Goal: Task Accomplishment & Management: Manage account settings

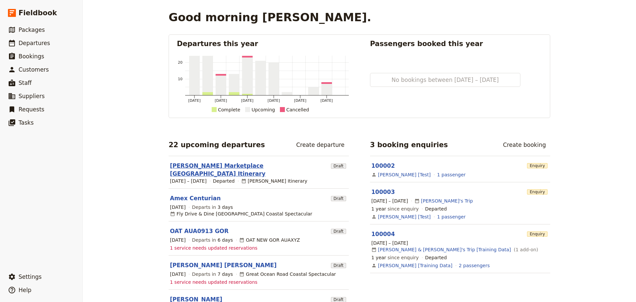
click at [214, 168] on link "[PERSON_NAME] Marketplace [GEOGRAPHIC_DATA] Itinerary" at bounding box center [249, 170] width 158 height 16
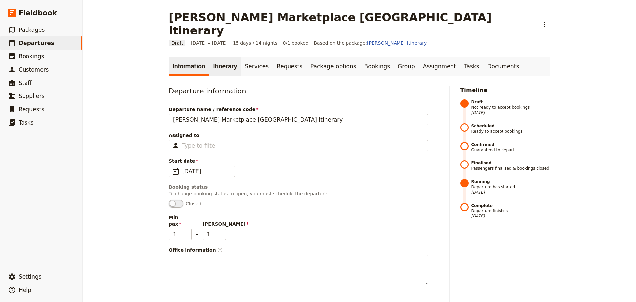
click at [211, 57] on link "Itinerary" at bounding box center [225, 66] width 32 height 19
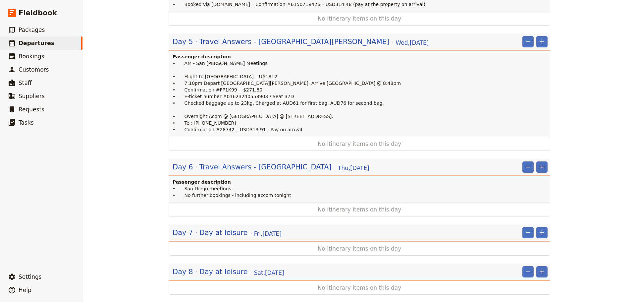
scroll to position [563, 0]
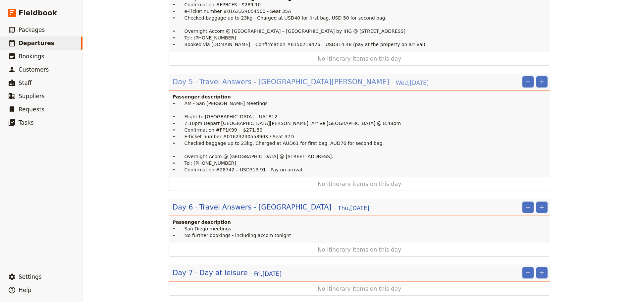
click at [218, 77] on span "Travel Answers - [GEOGRAPHIC_DATA][PERSON_NAME]" at bounding box center [294, 82] width 190 height 10
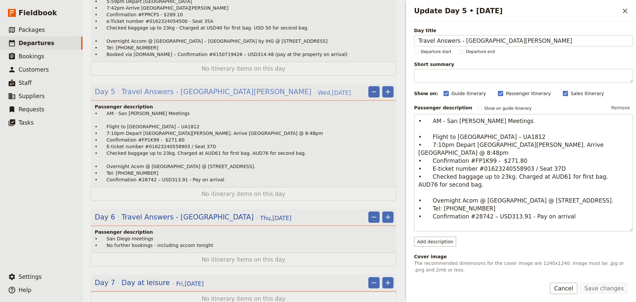
scroll to position [573, 0]
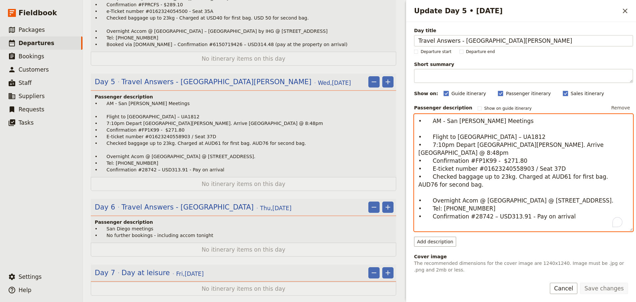
drag, startPoint x: 482, startPoint y: 208, endPoint x: 404, endPoint y: 194, distance: 79.7
click at [404, 194] on div "Update Day 5 • [DATE] ​ Day title Travel Answers - [GEOGRAPHIC_DATA][PERSON_NAM…" at bounding box center [520, 151] width 232 height 302
drag, startPoint x: 559, startPoint y: 214, endPoint x: 406, endPoint y: 192, distance: 154.9
click at [406, 192] on div "Day title Travel Answers - [GEOGRAPHIC_DATA][PERSON_NAME] Departure start Depar…" at bounding box center [521, 147] width 230 height 251
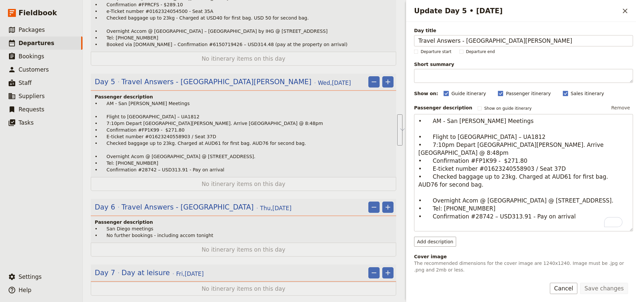
click at [565, 284] on button "Cancel" at bounding box center [564, 287] width 28 height 11
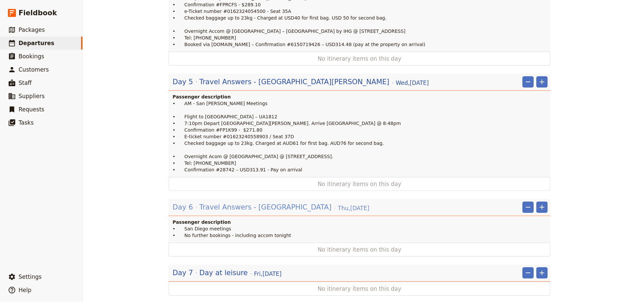
click at [217, 202] on span "Travel Answers - [GEOGRAPHIC_DATA]" at bounding box center [265, 207] width 132 height 10
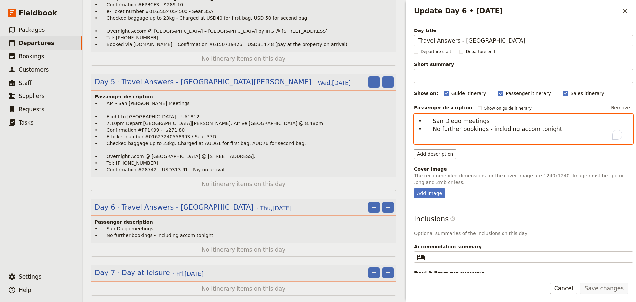
drag, startPoint x: 541, startPoint y: 131, endPoint x: 426, endPoint y: 131, distance: 115.2
click at [426, 131] on textarea "• San Diego meetings • No further bookings - including accom tonight" at bounding box center [523, 129] width 219 height 30
click at [139, 120] on p "• AM - San [PERSON_NAME] Meetings • Flight to [GEOGRAPHIC_DATA] – UA1812 • 7:10…" at bounding box center [244, 136] width 299 height 73
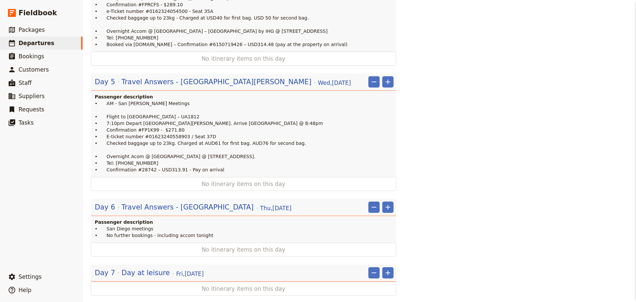
scroll to position [563, 0]
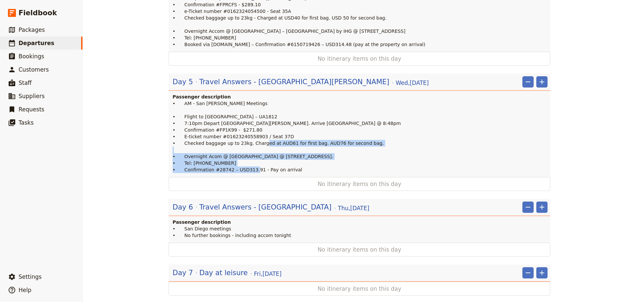
drag, startPoint x: 289, startPoint y: 134, endPoint x: 162, endPoint y: 121, distance: 127.8
copy p "• Overnight Acom @ [GEOGRAPHIC_DATA] @ [STREET_ADDRESS]. • Tel: [PHONE_NUMBER] …"
click at [214, 202] on span "Travel Answers - [GEOGRAPHIC_DATA]" at bounding box center [265, 207] width 132 height 10
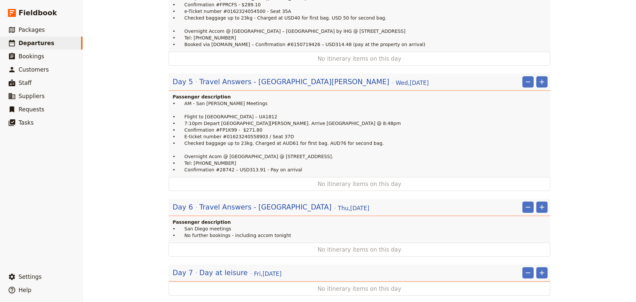
scroll to position [573, 0]
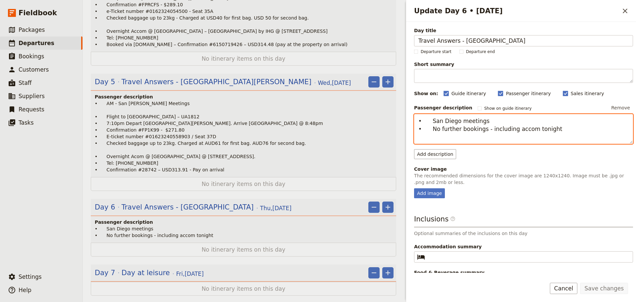
click at [556, 129] on textarea "• San Diego meetings • No further bookings - including accom tonight" at bounding box center [523, 129] width 219 height 30
drag, startPoint x: 557, startPoint y: 129, endPoint x: 431, endPoint y: 129, distance: 125.5
click at [431, 129] on textarea "• San Diego meetings • No further bookings - including accom tonight" at bounding box center [523, 129] width 219 height 30
paste textarea "• Overnight Acom @ [GEOGRAPHIC_DATA] @ [STREET_ADDRESS]. • Tel: [PHONE_NUMBER] …"
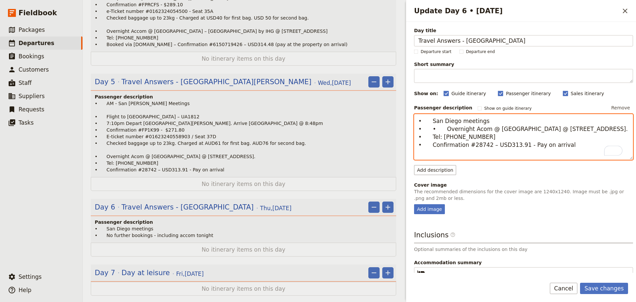
click at [444, 130] on textarea "• San Diego meetings • • Overnight Acom @ [GEOGRAPHIC_DATA] @ [STREET_ADDRESS].…" at bounding box center [523, 137] width 219 height 46
click at [485, 120] on textarea "• San Diego meetings • Overnight Acom @ [GEOGRAPHIC_DATA] @ [STREET_ADDRESS]. •…" at bounding box center [523, 137] width 219 height 46
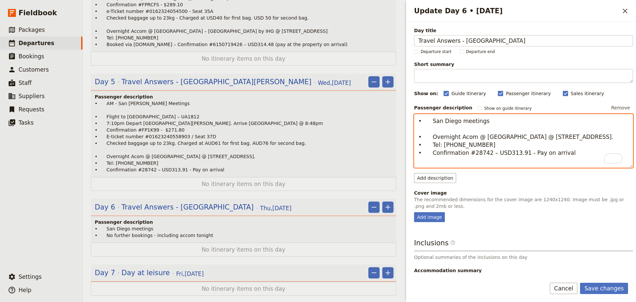
drag, startPoint x: 518, startPoint y: 159, endPoint x: 505, endPoint y: 154, distance: 13.8
click at [500, 164] on textarea "• San Diego meetings • Overnight Acom @ [GEOGRAPHIC_DATA] @ [STREET_ADDRESS]. •…" at bounding box center [523, 141] width 219 height 54
type textarea "• San Diego meetings • Overnight Acom @ [GEOGRAPHIC_DATA] @ [STREET_ADDRESS]. •…"
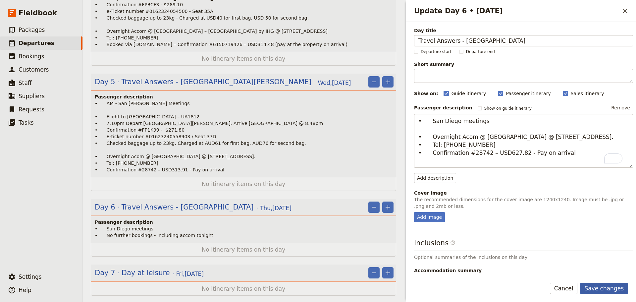
click at [601, 282] on button "Save changes" at bounding box center [604, 287] width 48 height 11
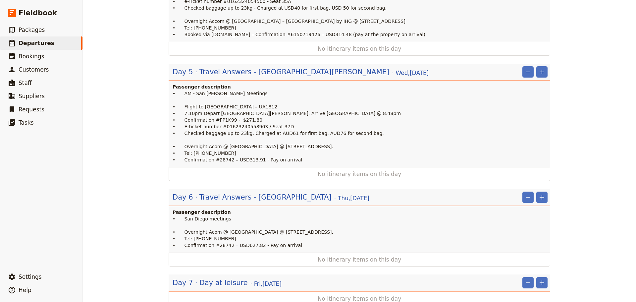
scroll to position [563, 0]
